Goal: Task Accomplishment & Management: Manage account settings

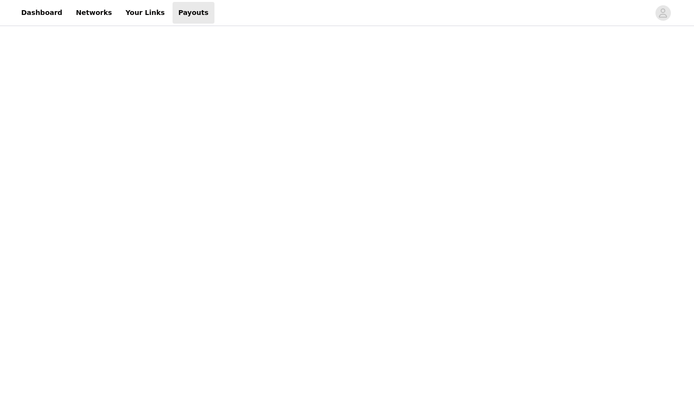
scroll to position [50, 0]
click at [173, 11] on link "Payouts" at bounding box center [194, 13] width 42 height 22
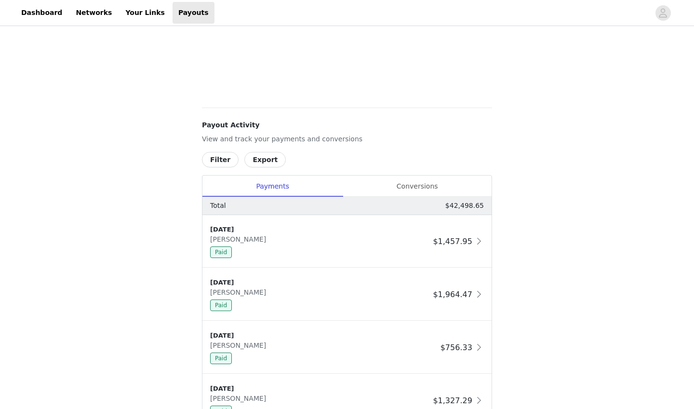
scroll to position [428, 0]
click at [479, 194] on div "Conversions" at bounding box center [417, 187] width 149 height 22
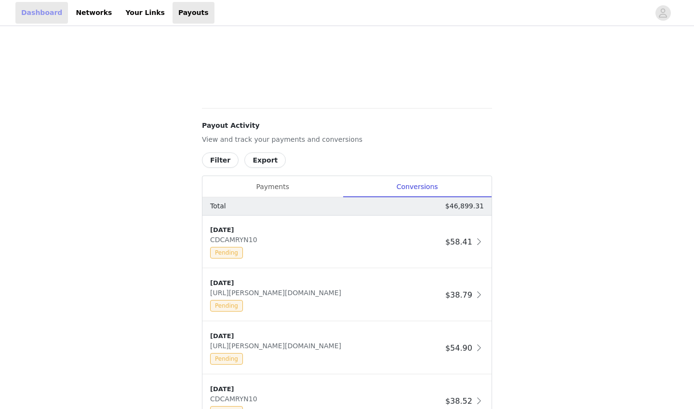
click at [41, 8] on link "Dashboard" at bounding box center [41, 13] width 53 height 22
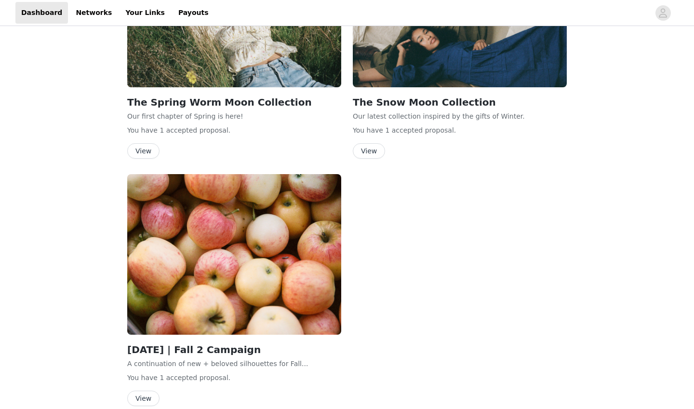
scroll to position [1499, 0]
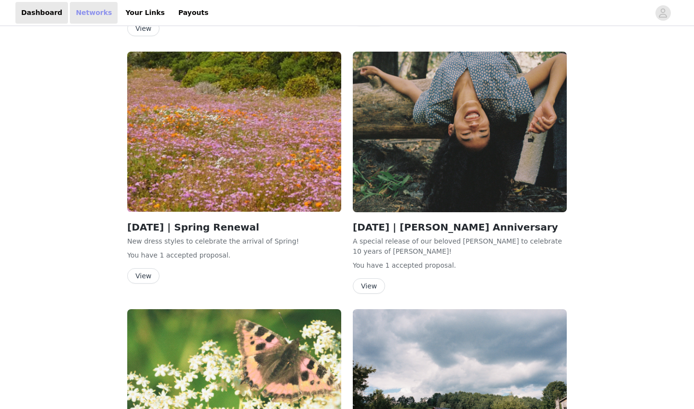
click at [82, 10] on link "Networks" at bounding box center [94, 13] width 48 height 22
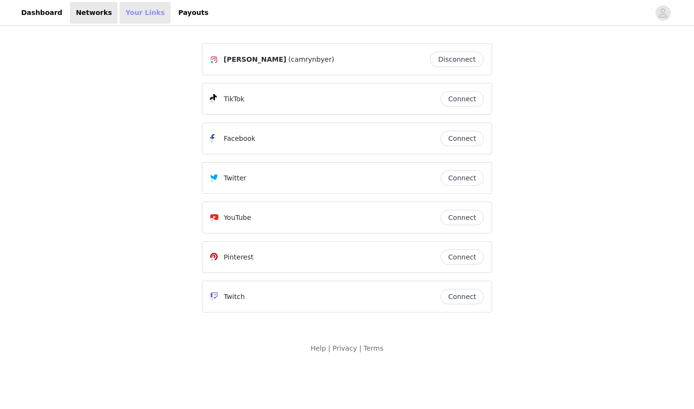
click at [124, 13] on link "Your Links" at bounding box center [144, 13] width 51 height 22
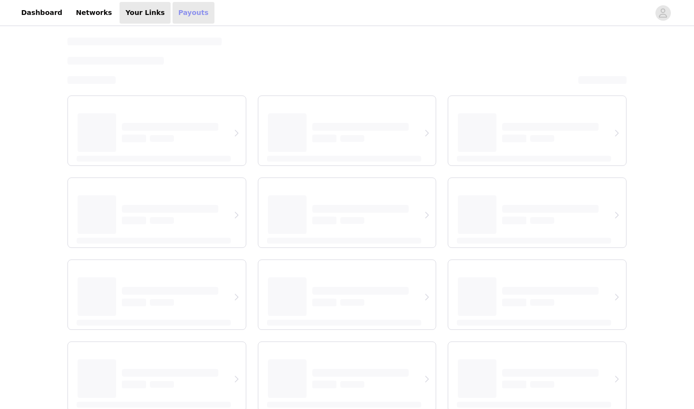
select select "12"
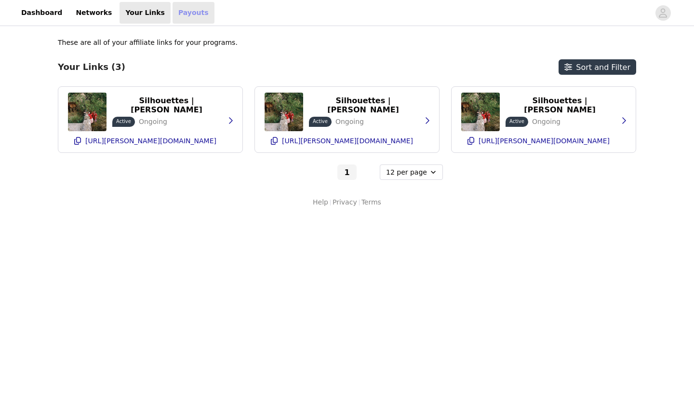
click at [180, 13] on link "Payouts" at bounding box center [194, 13] width 42 height 22
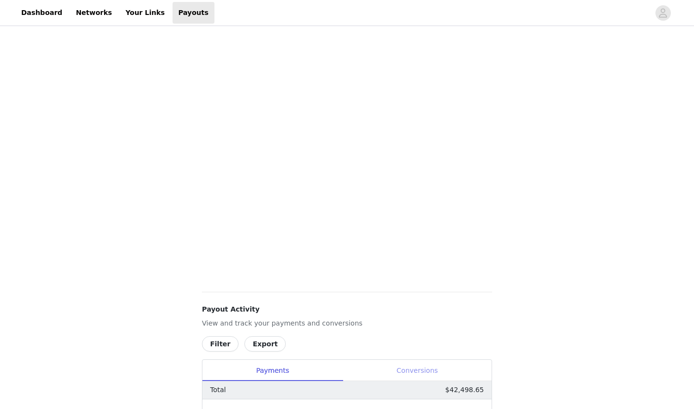
scroll to position [257, 0]
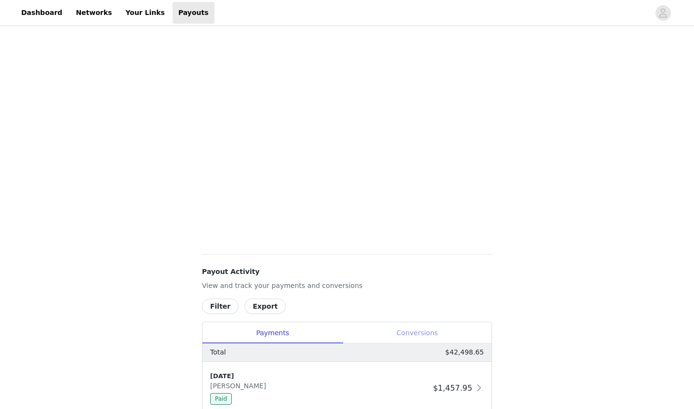
click at [399, 327] on div "Conversions" at bounding box center [417, 333] width 149 height 22
